Goal: Task Accomplishment & Management: Manage account settings

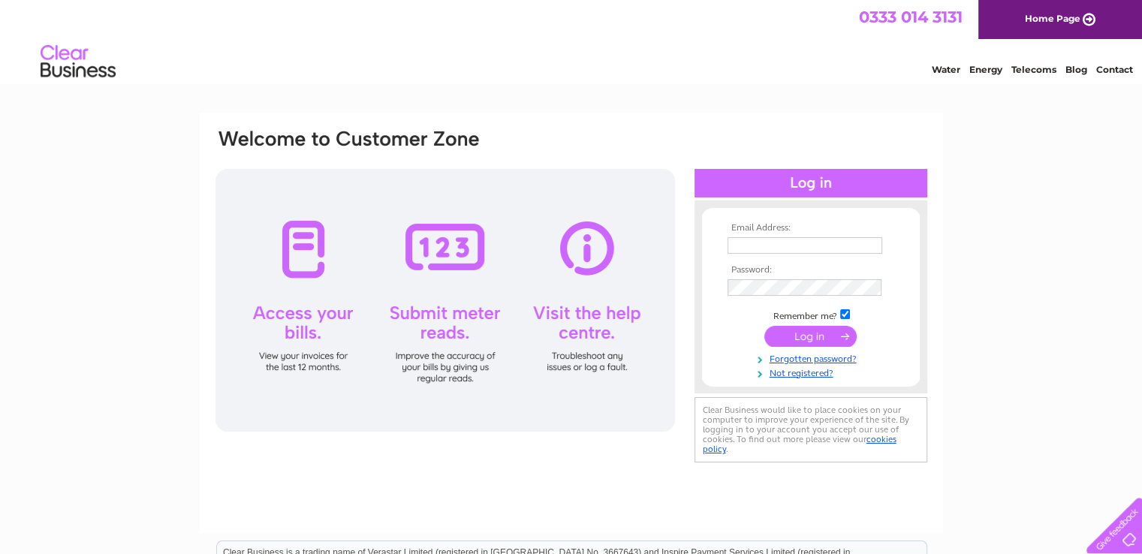
type input "chris@fionnar.co.uk"
click at [789, 332] on input "submit" at bounding box center [811, 336] width 92 height 21
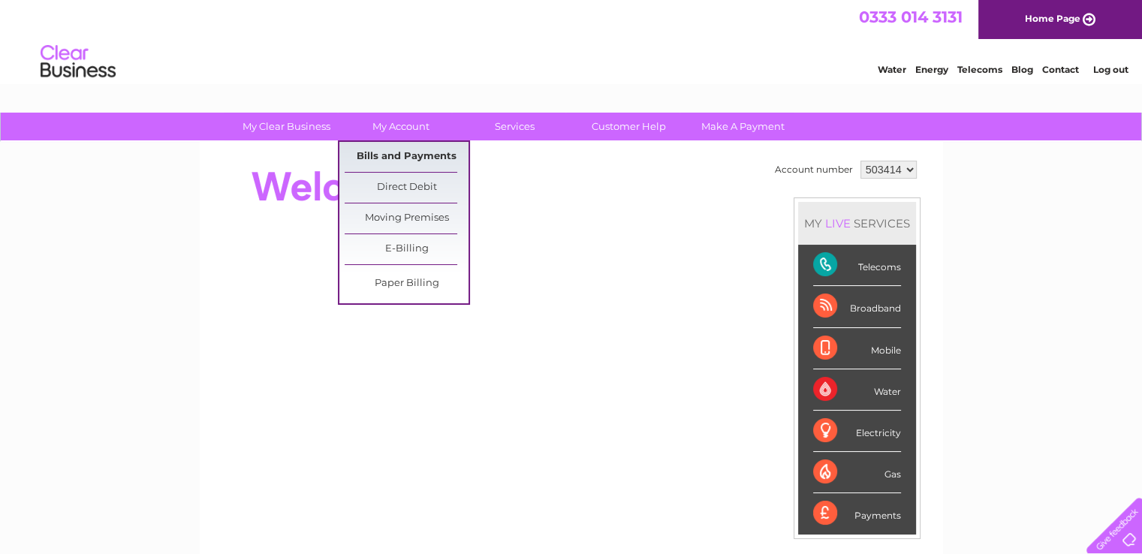
click at [412, 149] on link "Bills and Payments" at bounding box center [407, 157] width 124 height 30
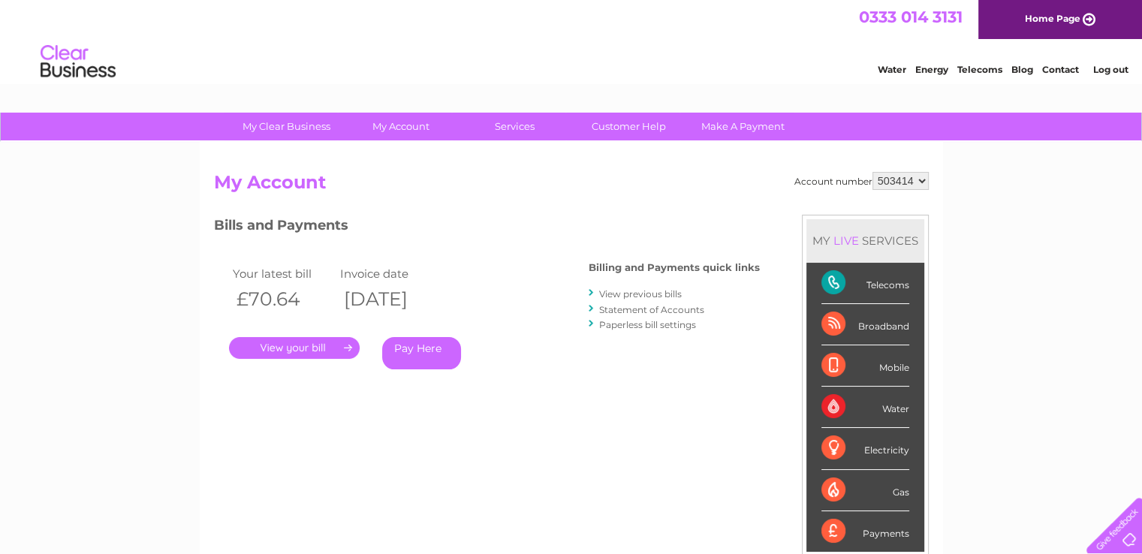
click at [315, 345] on link "." at bounding box center [294, 348] width 131 height 22
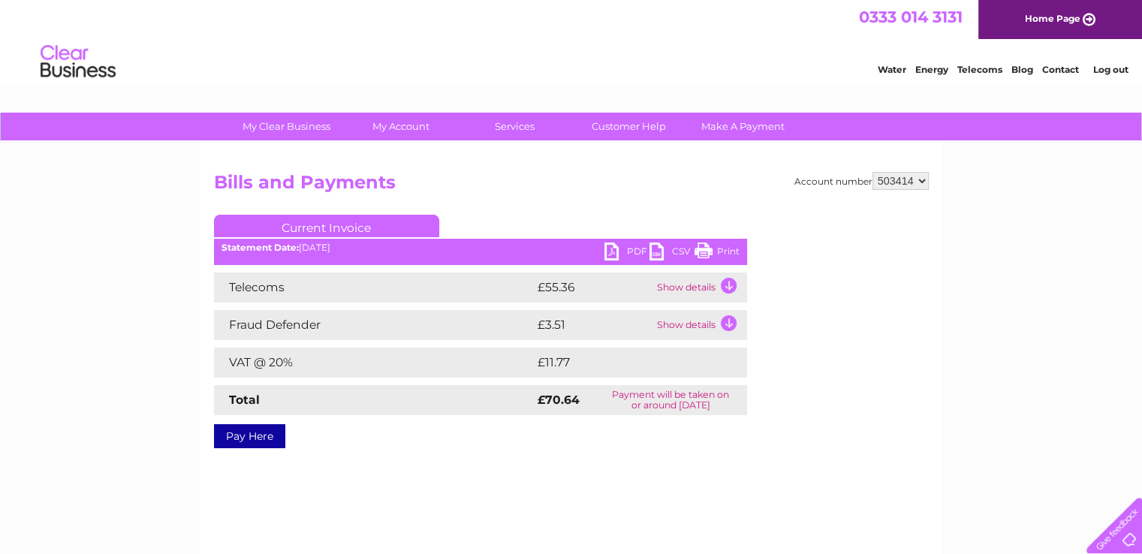
click at [618, 246] on link "PDF" at bounding box center [627, 254] width 45 height 22
click at [1112, 67] on link "Log out" at bounding box center [1110, 69] width 35 height 11
